Goal: Information Seeking & Learning: Check status

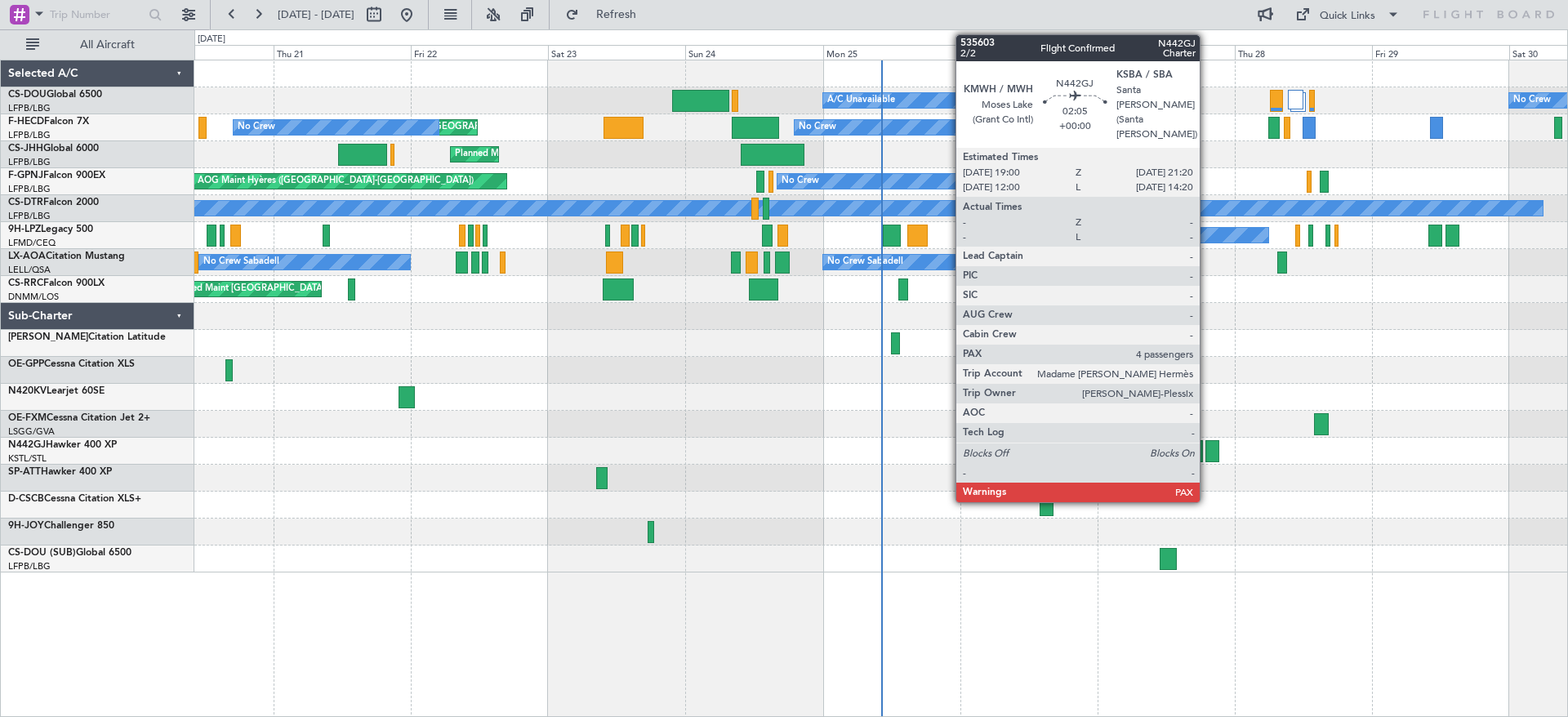
click at [1208, 449] on div at bounding box center [1213, 451] width 14 height 22
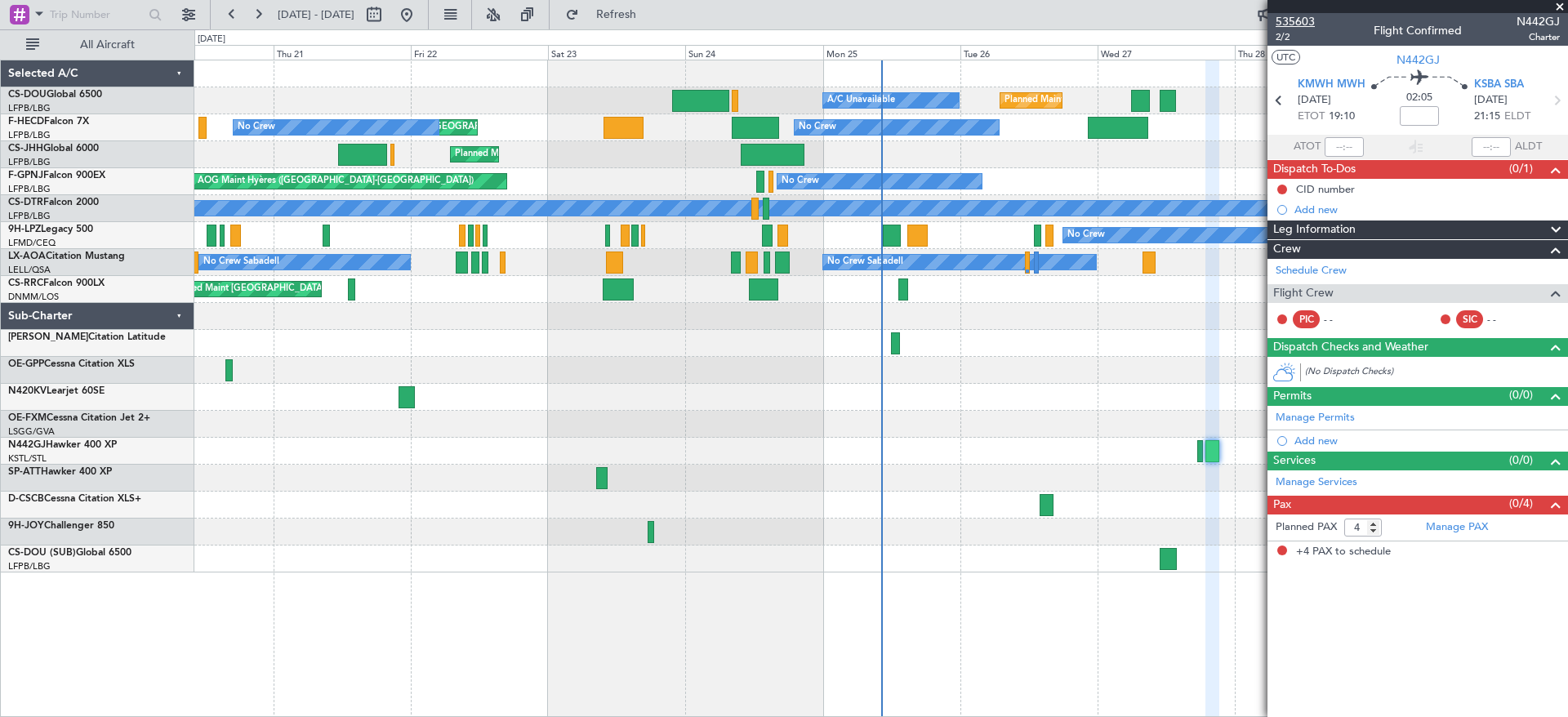
click at [1286, 16] on span "535603" at bounding box center [1295, 21] width 39 height 17
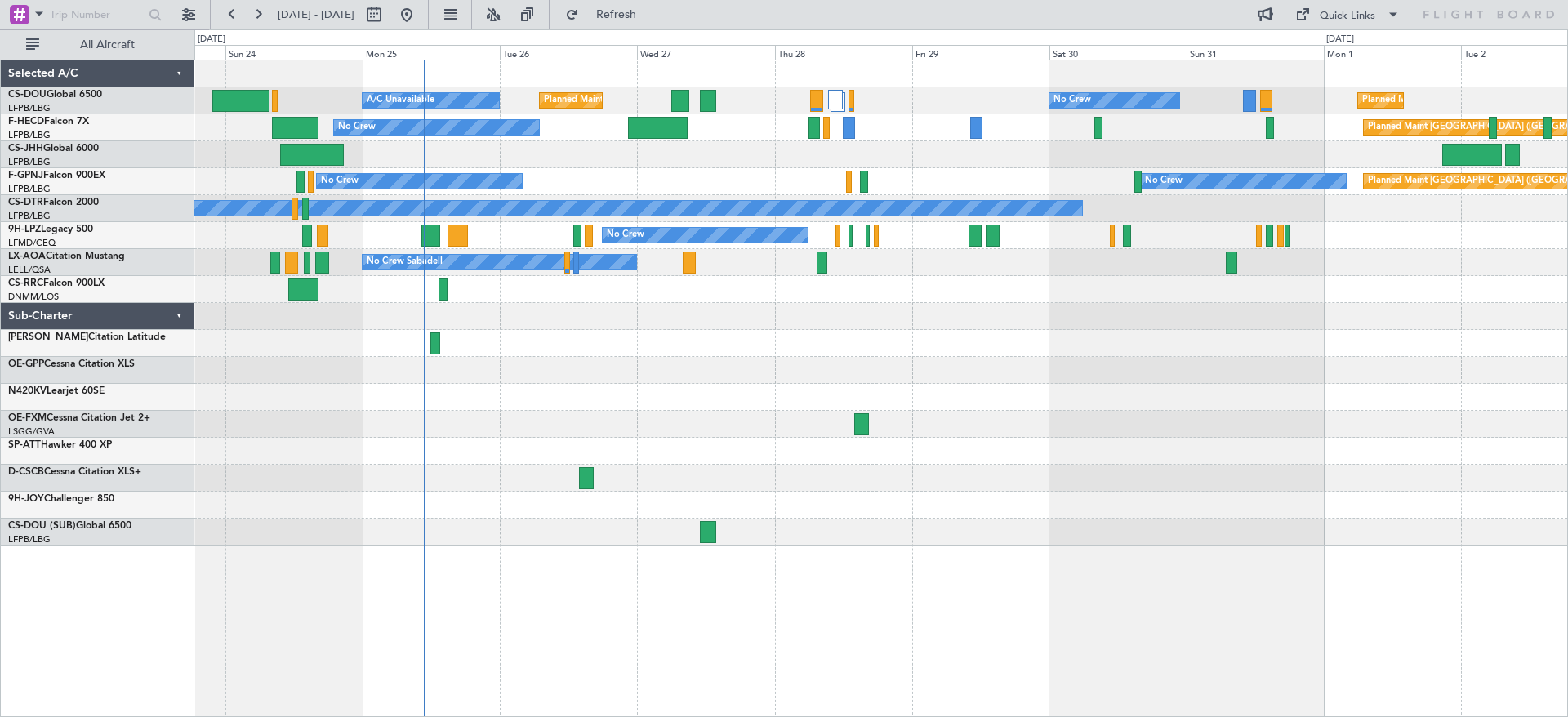
click at [723, 391] on div "Planned Maint [GEOGRAPHIC_DATA] ([GEOGRAPHIC_DATA]) A/C Unavailable No Crew Pla…" at bounding box center [880, 302] width 1372 height 485
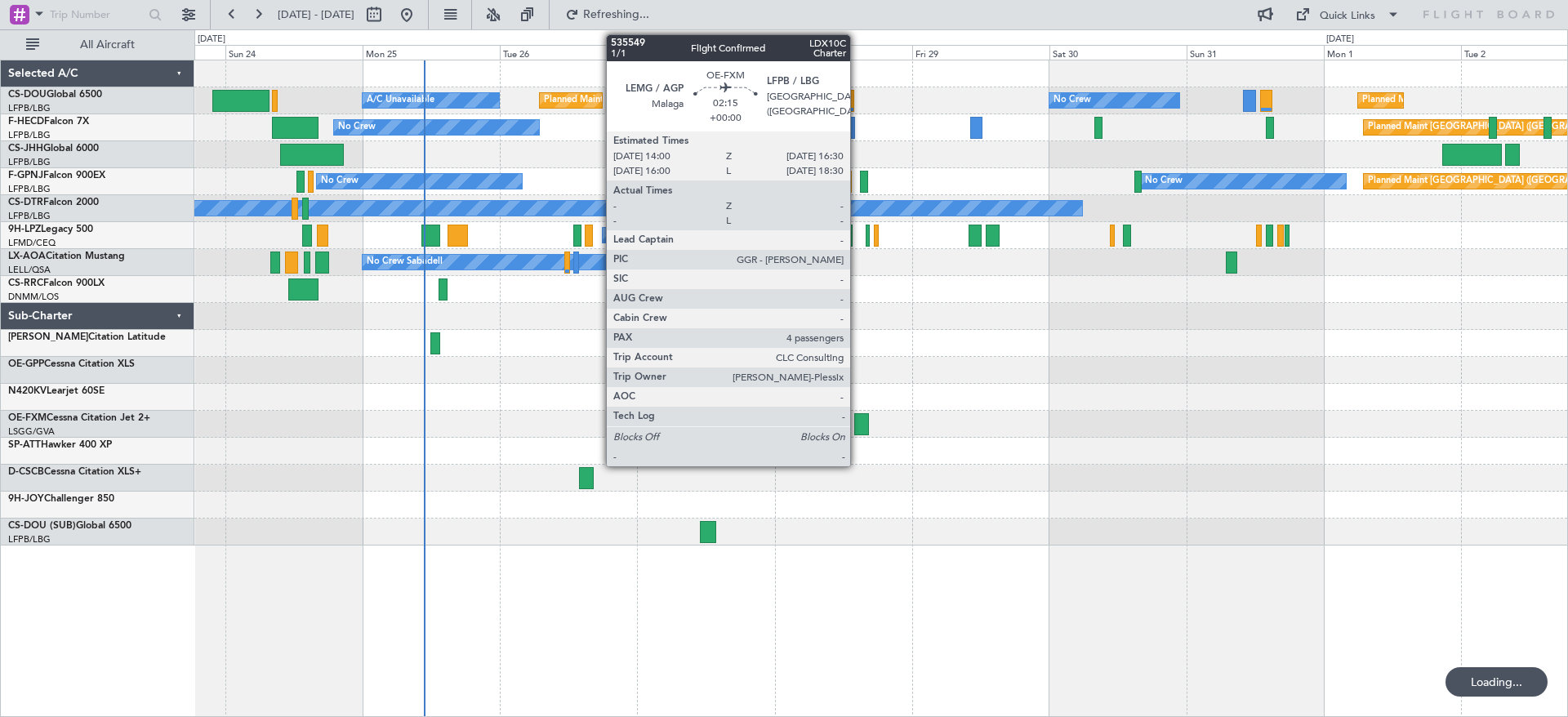
click at [857, 465] on div at bounding box center [880, 479] width 1372 height 27
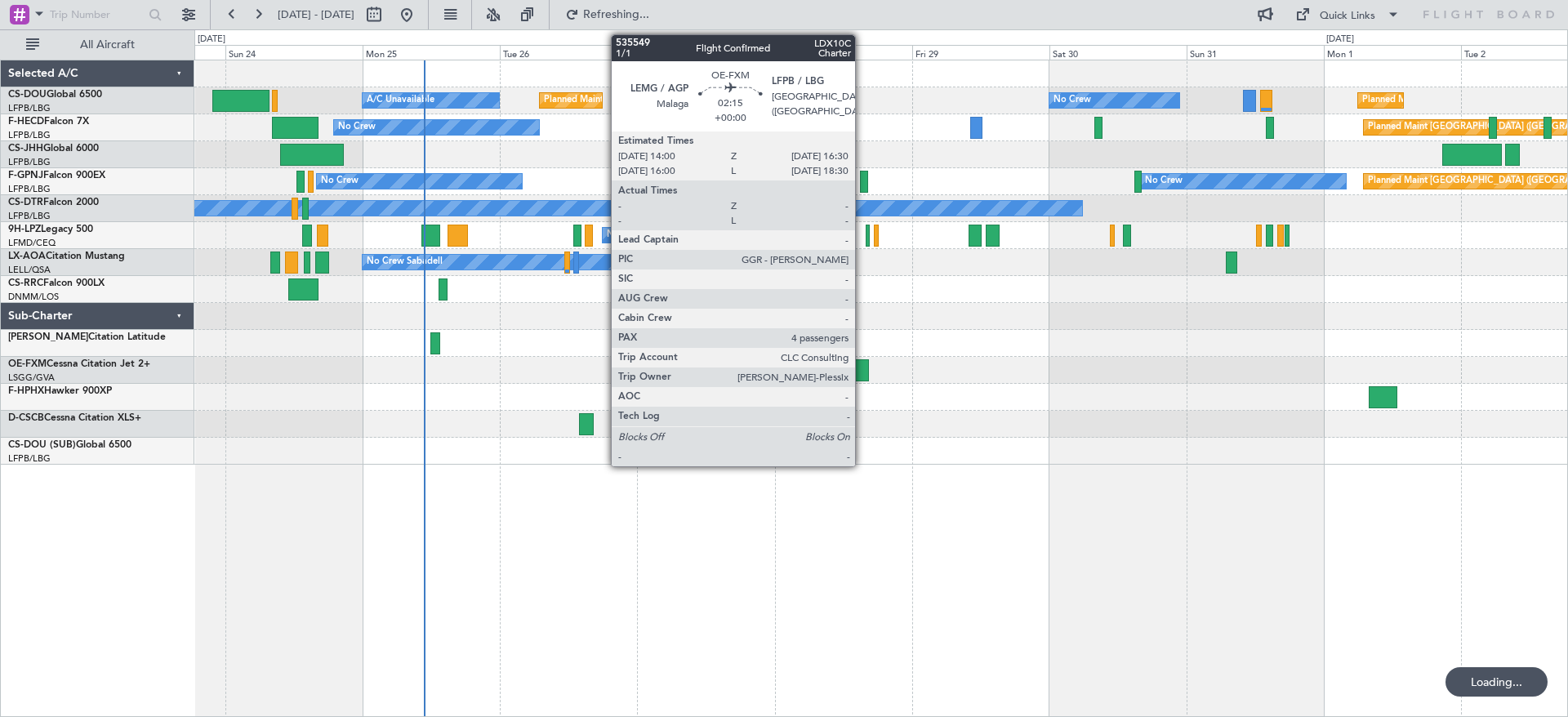
click at [862, 364] on div at bounding box center [861, 370] width 15 height 22
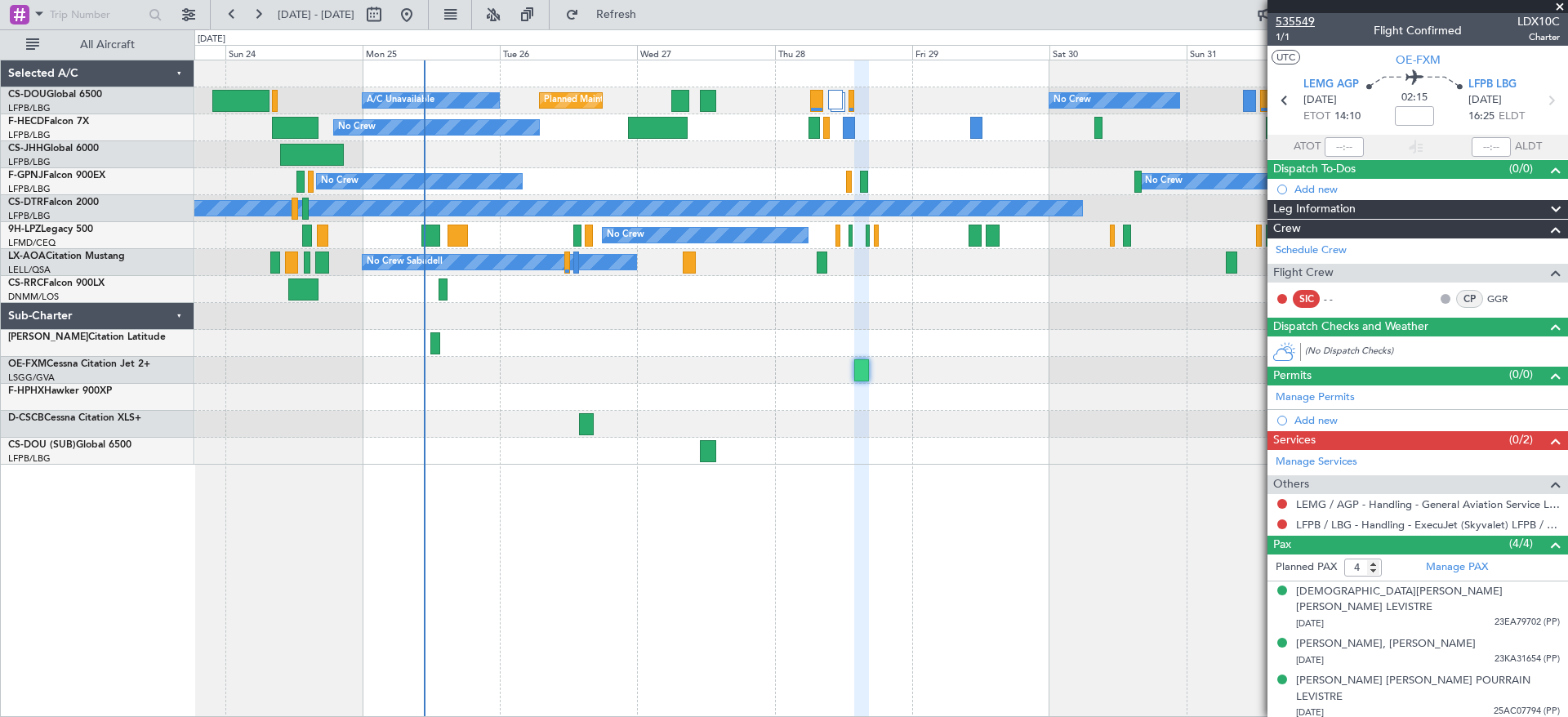
click at [1296, 18] on span "535549" at bounding box center [1295, 21] width 39 height 17
